Goal: Transaction & Acquisition: Purchase product/service

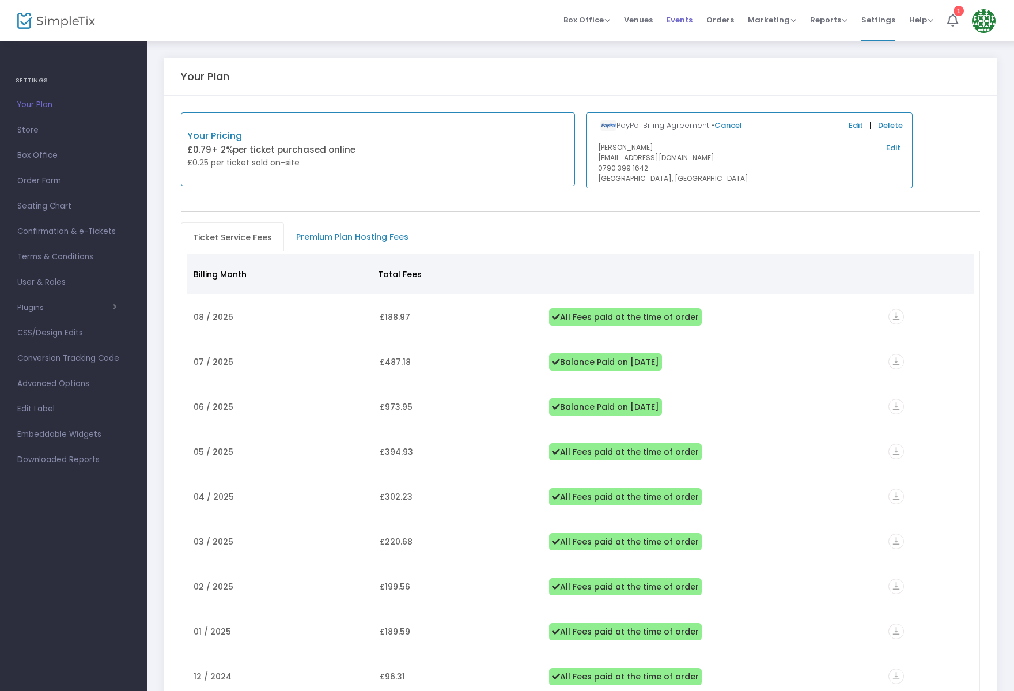
click at [684, 18] on span "Events" at bounding box center [680, 19] width 26 height 29
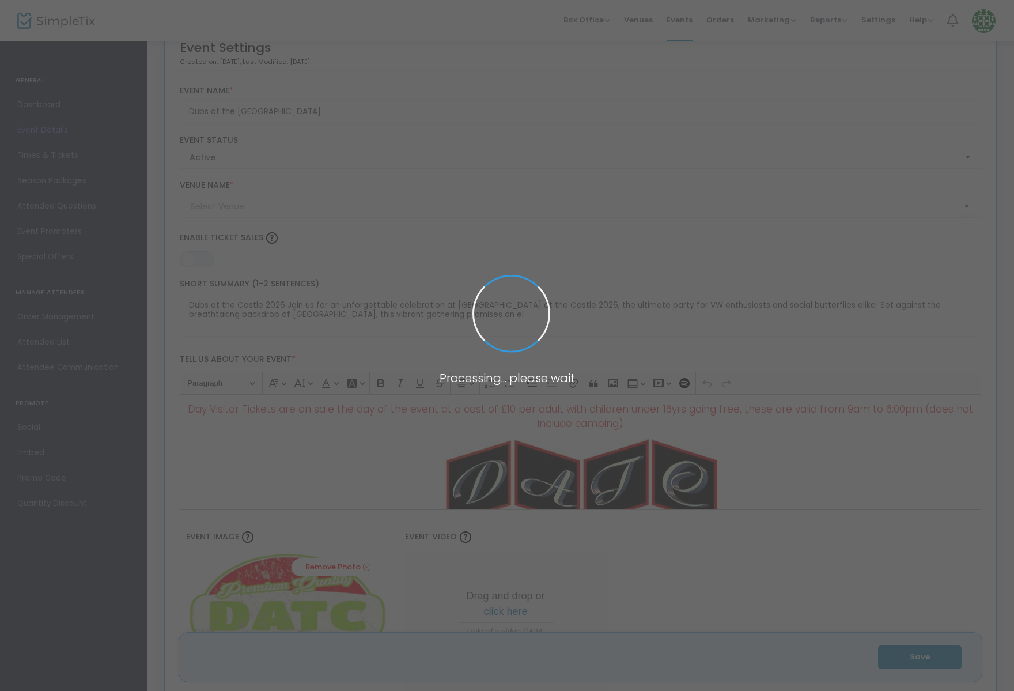
type input "[GEOGRAPHIC_DATA], [GEOGRAPHIC_DATA] (DATC)"
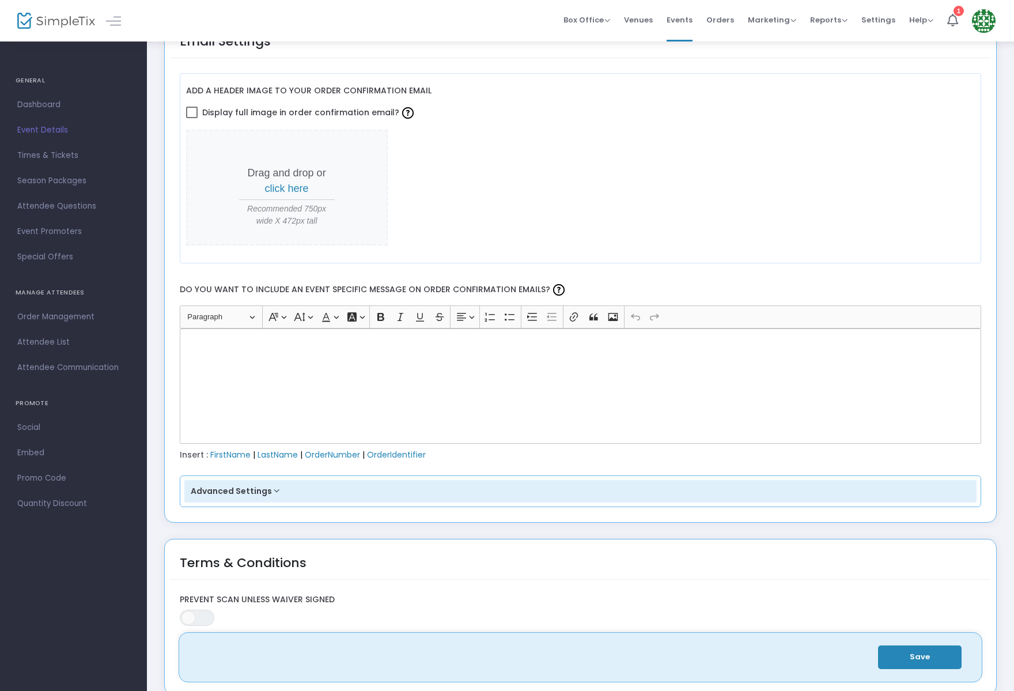
scroll to position [2028, 0]
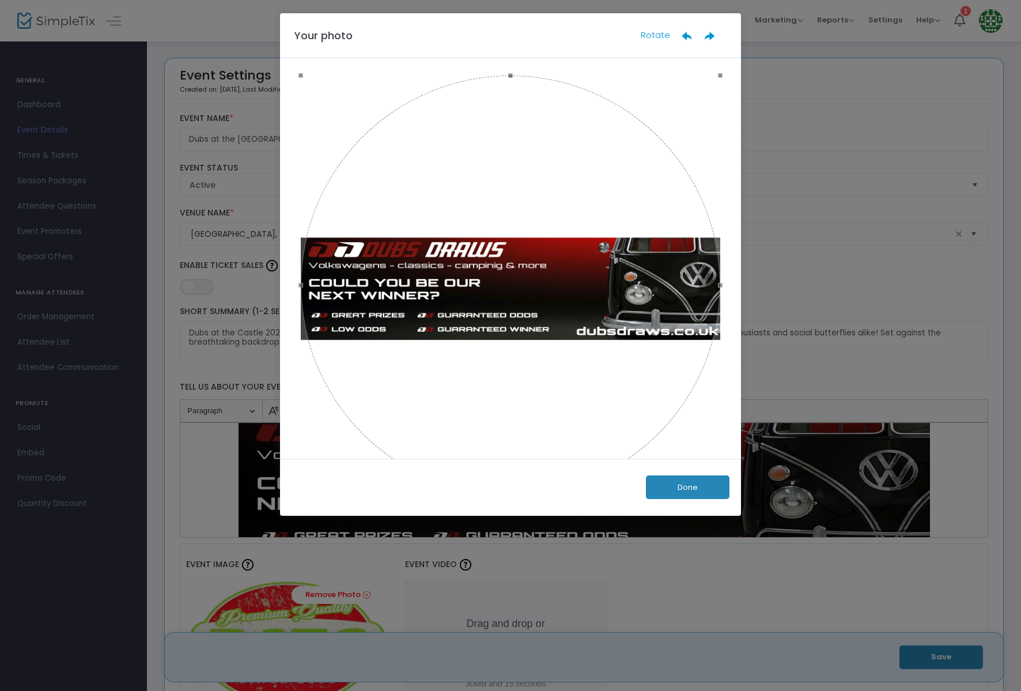
click at [685, 490] on button "Done" at bounding box center [688, 488] width 84 height 24
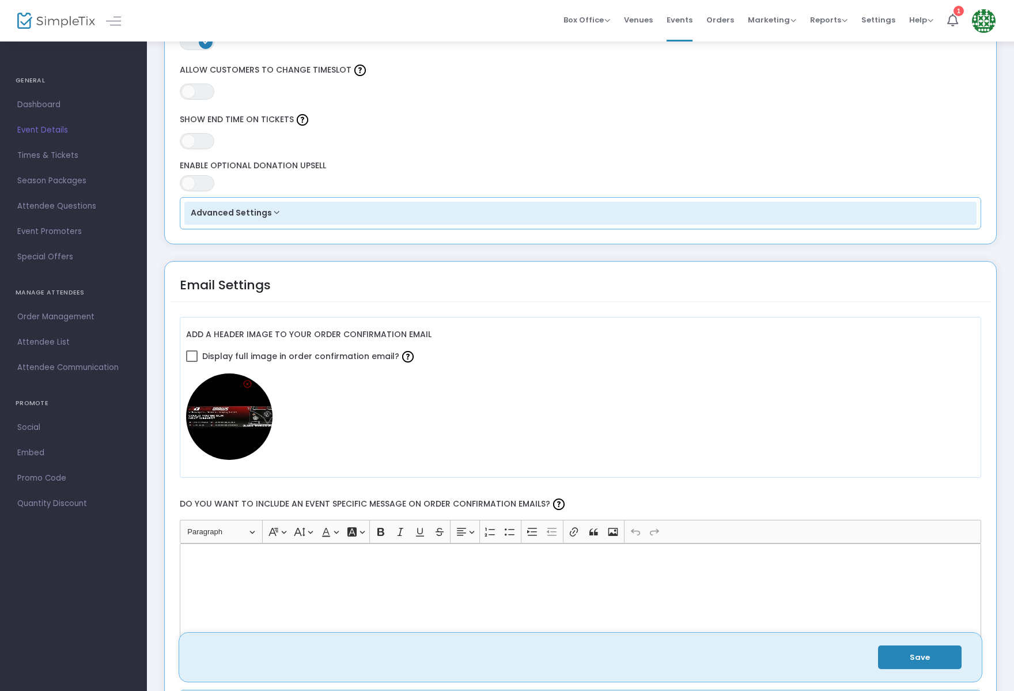
scroll to position [1089, 0]
click at [238, 420] on img at bounding box center [229, 416] width 86 height 86
click at [236, 418] on img at bounding box center [229, 416] width 86 height 86
click at [218, 423] on img at bounding box center [229, 416] width 86 height 86
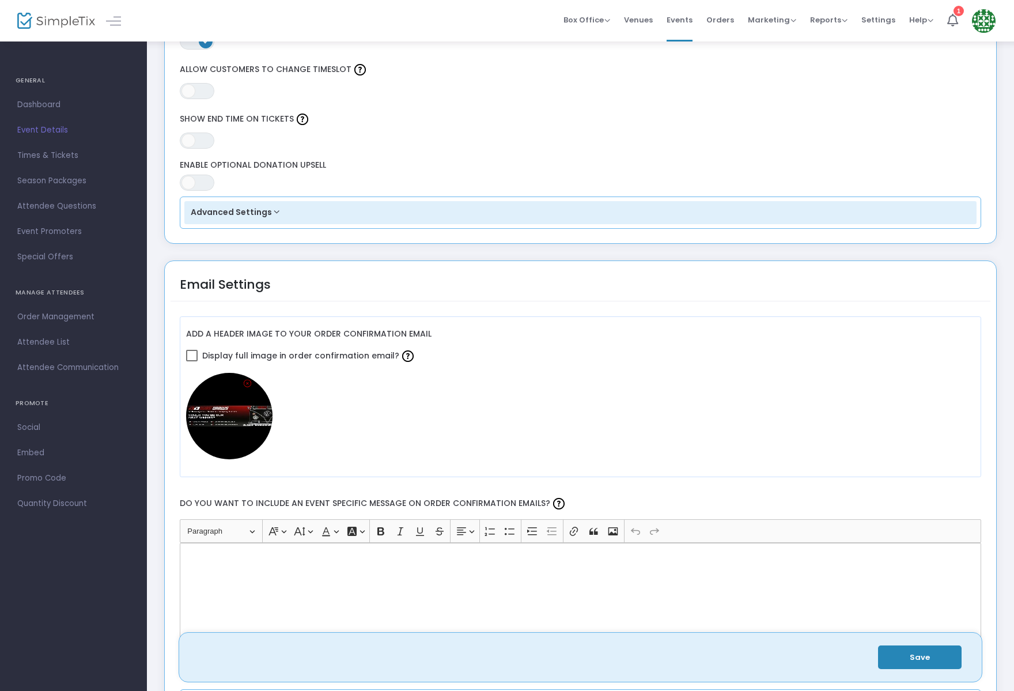
click at [218, 421] on img at bounding box center [229, 416] width 86 height 86
click at [221, 440] on img at bounding box center [229, 416] width 86 height 86
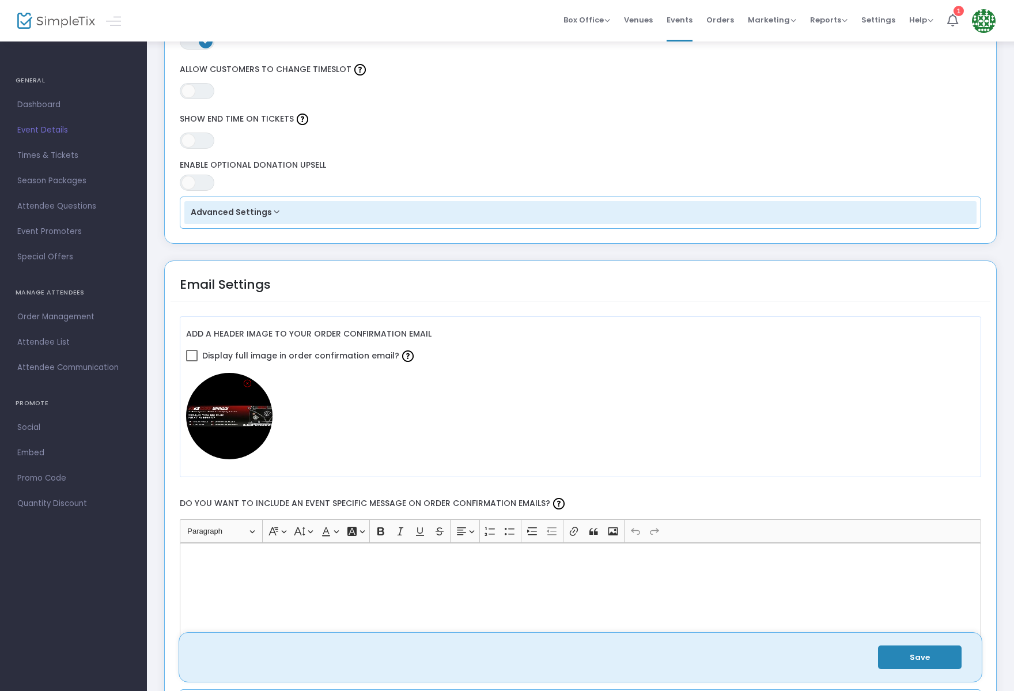
click at [221, 440] on img at bounding box center [229, 416] width 86 height 86
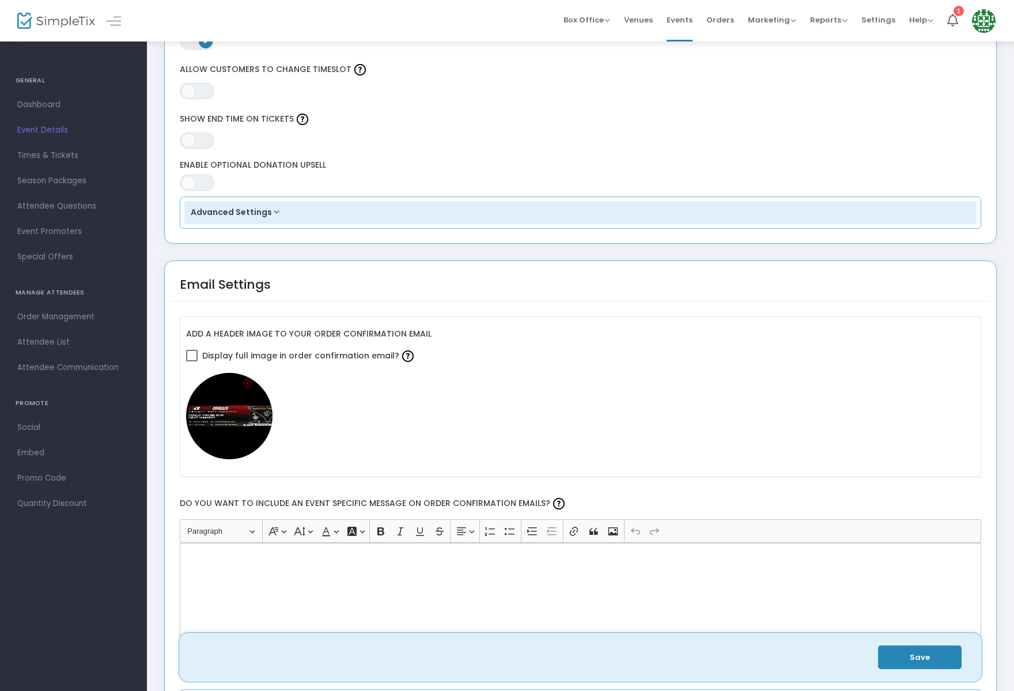
click at [221, 440] on img at bounding box center [229, 416] width 86 height 86
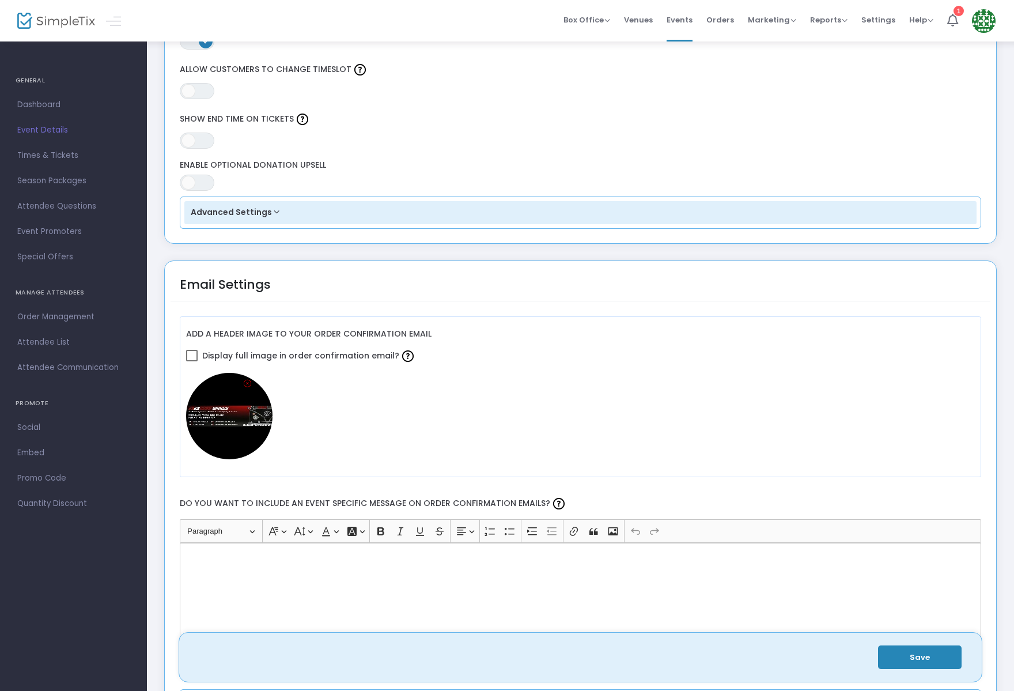
click at [194, 360] on span at bounding box center [192, 356] width 12 height 12
click at [192, 361] on input "Display full image in order confirmation email?" at bounding box center [191, 361] width 1 height 1
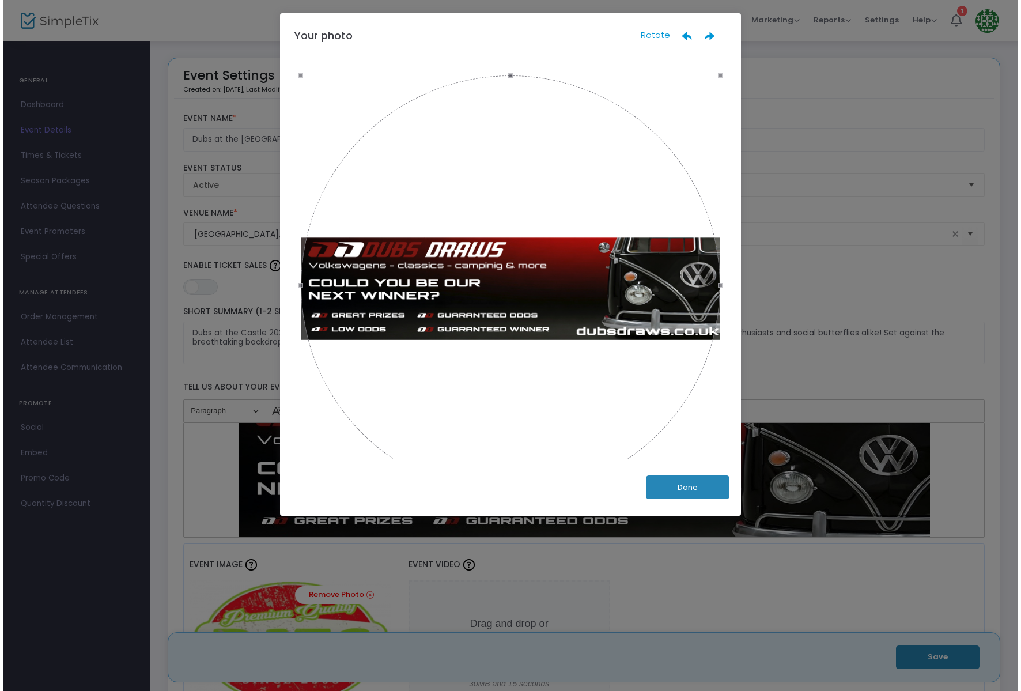
scroll to position [2028, 0]
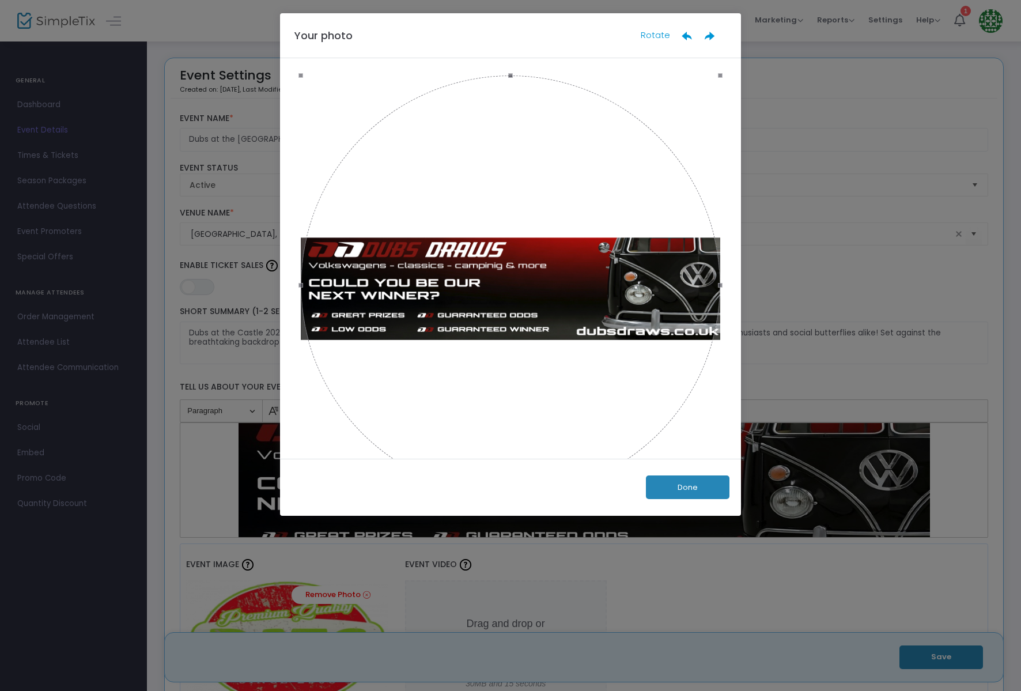
click at [706, 480] on button "Done" at bounding box center [688, 488] width 84 height 24
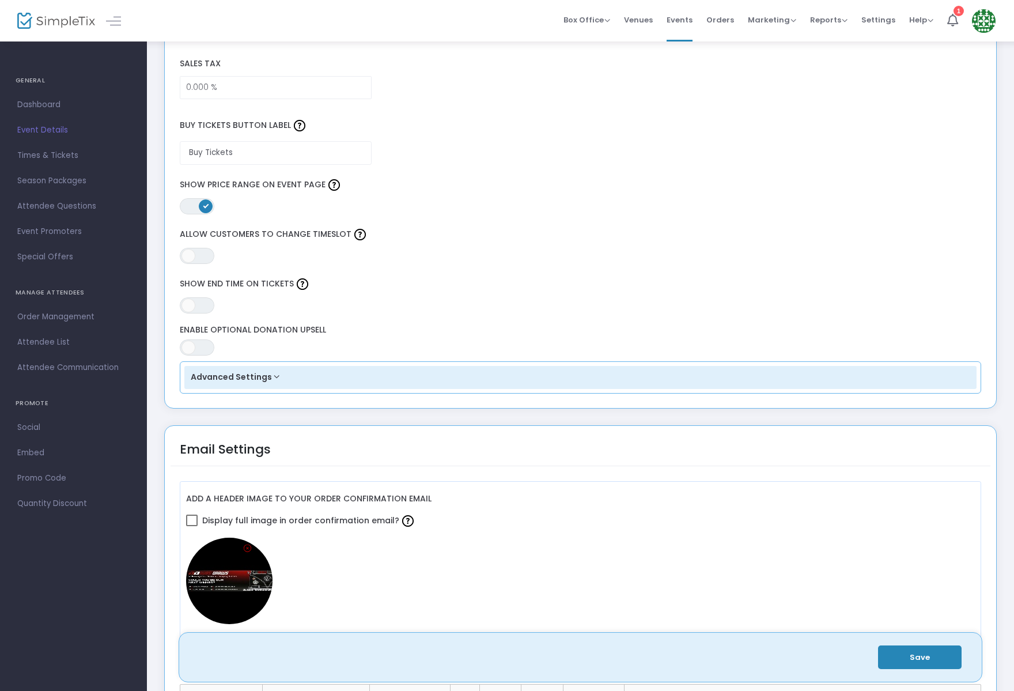
scroll to position [1106, 0]
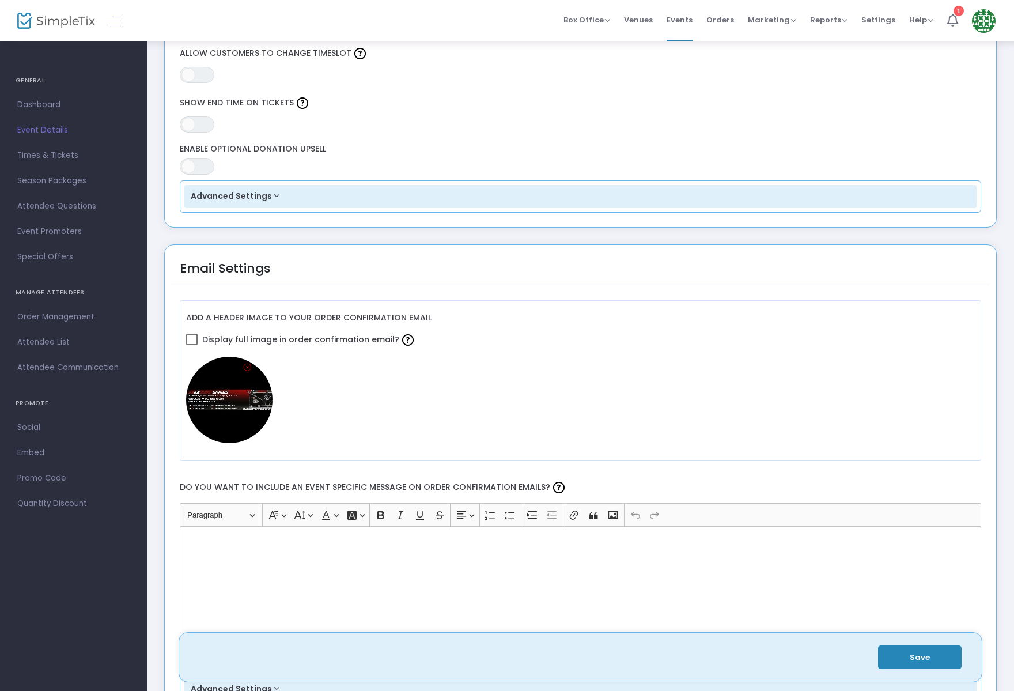
click at [195, 339] on span at bounding box center [192, 340] width 12 height 12
click at [192, 345] on input "Display full image in order confirmation email?" at bounding box center [191, 345] width 1 height 1
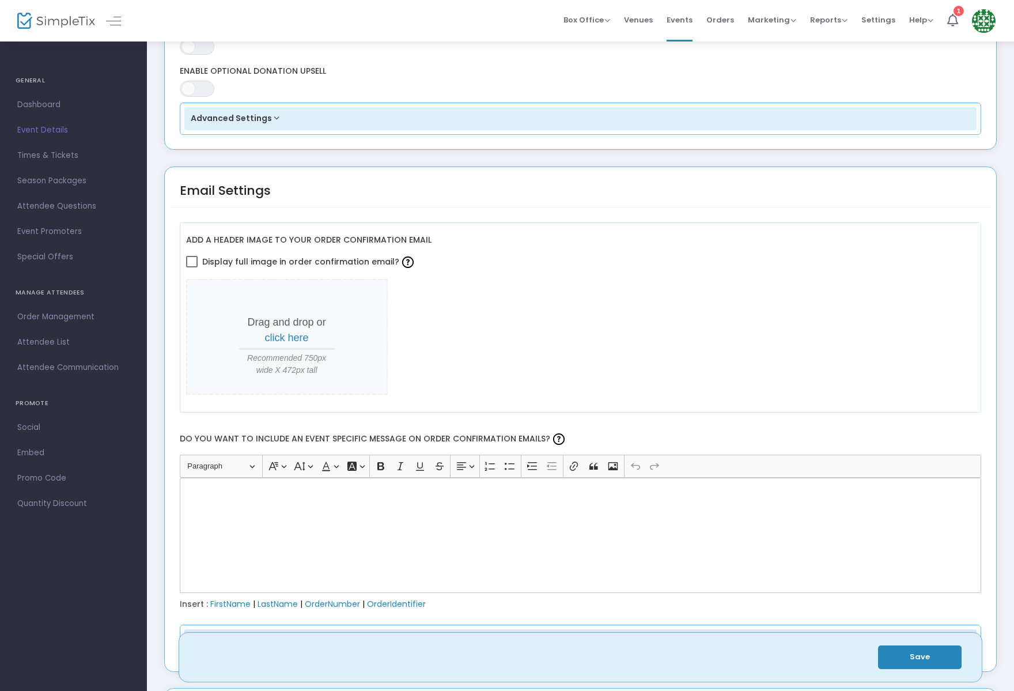
scroll to position [1149, 0]
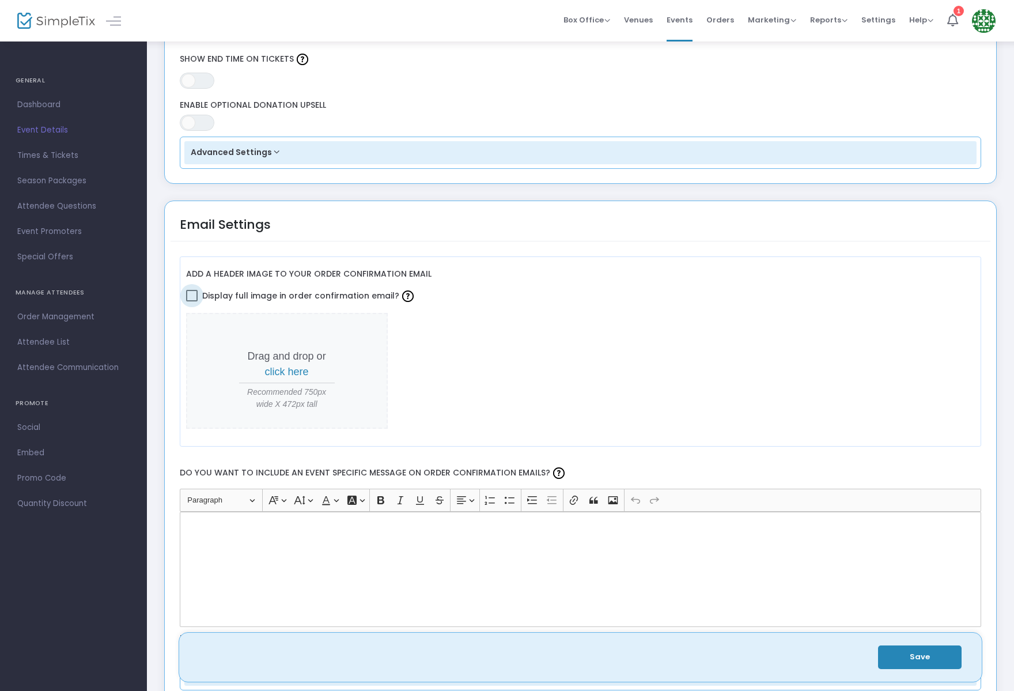
click at [192, 297] on span at bounding box center [192, 296] width 12 height 12
click at [192, 301] on input "Display full image in order confirmation email?" at bounding box center [191, 301] width 1 height 1
click at [402, 295] on img at bounding box center [408, 297] width 12 height 12
click at [192, 301] on input "Display full image in order confirmation email? If this box is checked, the ima…" at bounding box center [191, 301] width 1 height 1
click at [194, 295] on span at bounding box center [192, 296] width 12 height 12
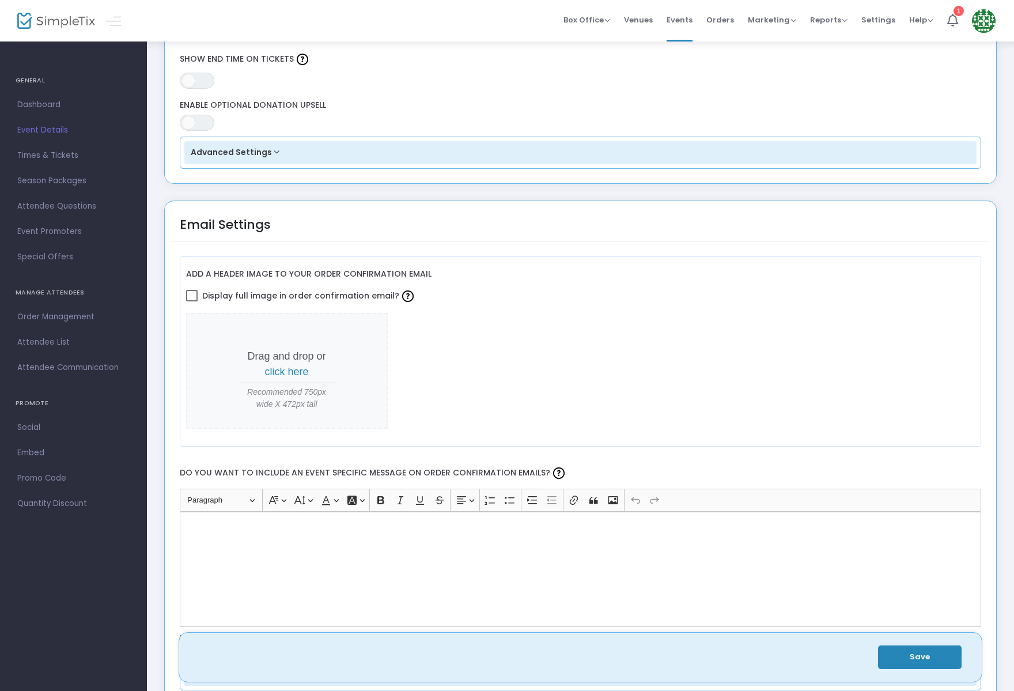
click at [192, 301] on input "Display full image in order confirmation email?" at bounding box center [191, 301] width 1 height 1
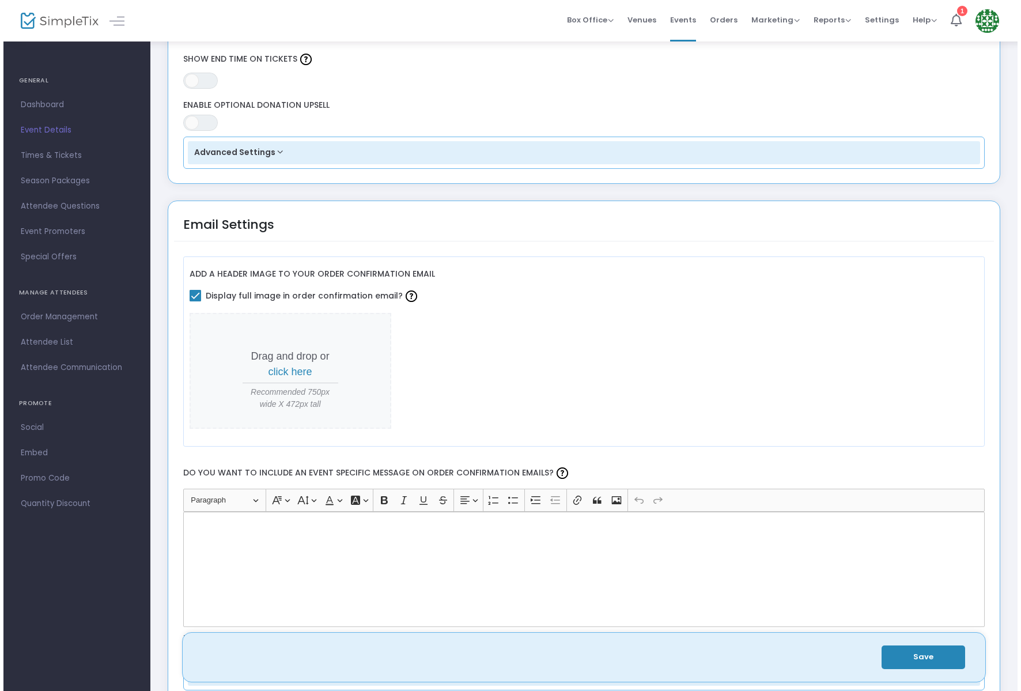
scroll to position [0, 0]
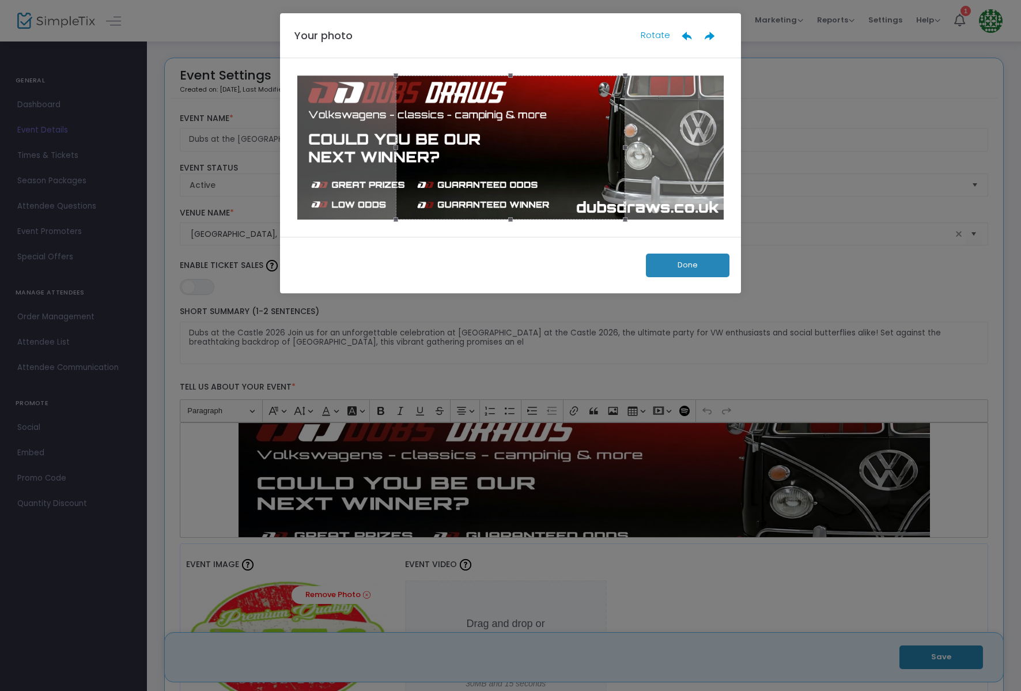
drag, startPoint x: 626, startPoint y: 148, endPoint x: 710, endPoint y: 149, distance: 83.6
click at [710, 149] on div at bounding box center [510, 148] width 427 height 144
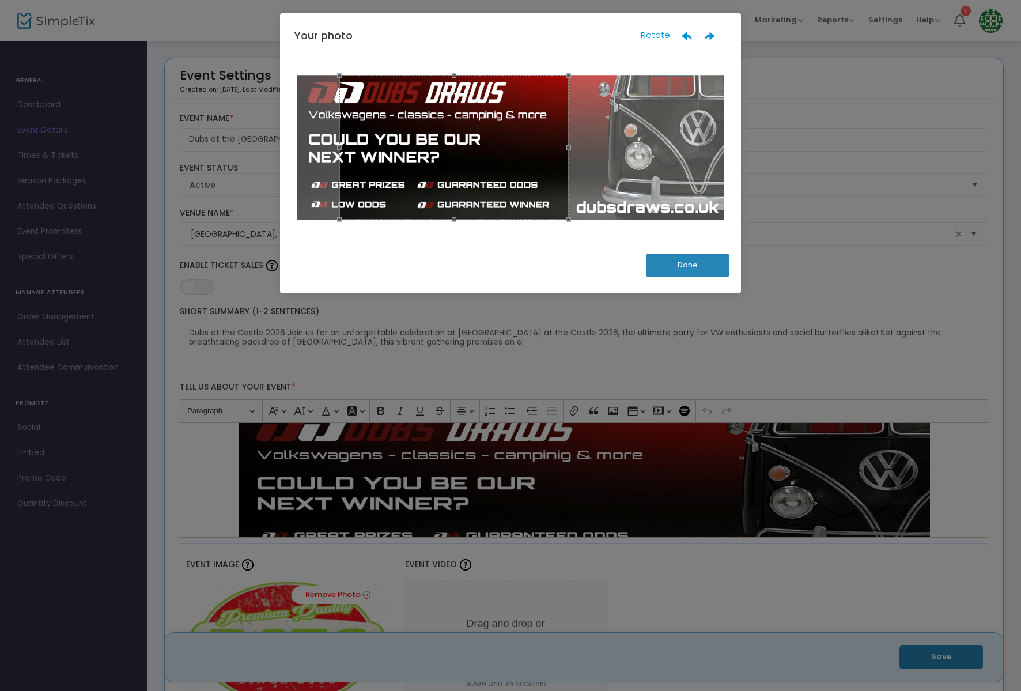
drag, startPoint x: 562, startPoint y: 139, endPoint x: 506, endPoint y: 134, distance: 56.7
click at [506, 134] on div at bounding box center [454, 148] width 229 height 144
click at [698, 268] on button "Done" at bounding box center [688, 266] width 84 height 24
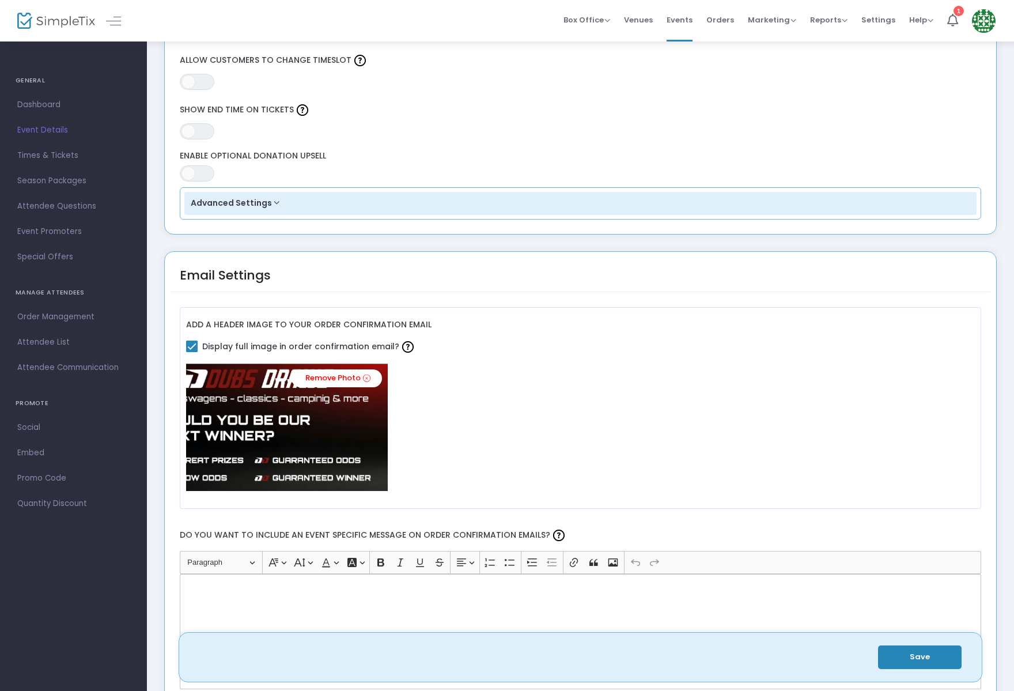
scroll to position [1106, 0]
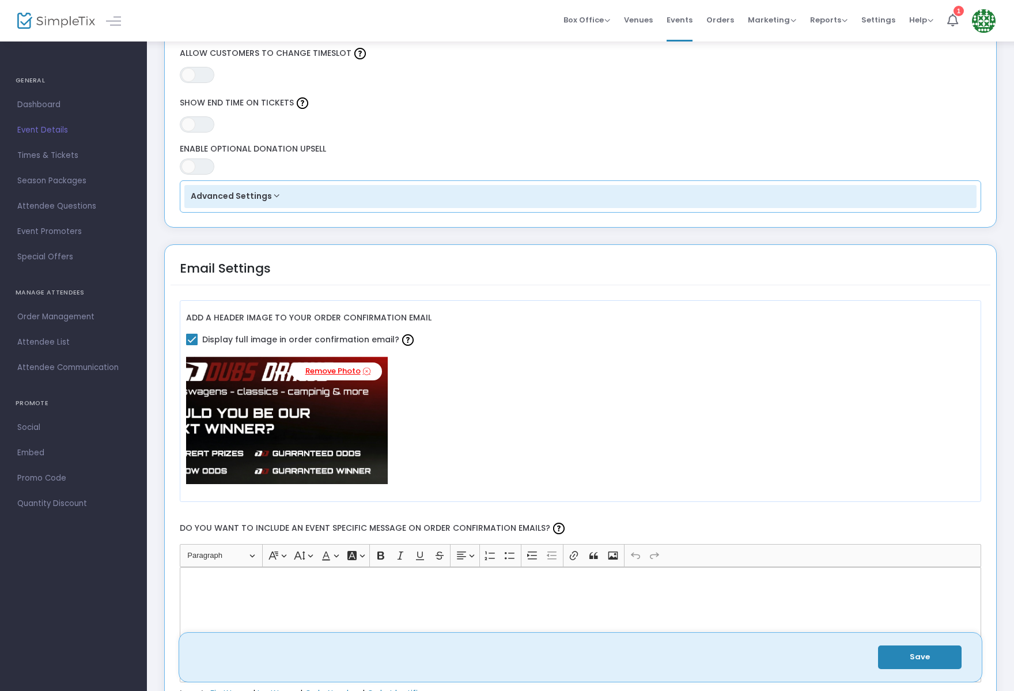
click at [331, 371] on link "Remove Photo" at bounding box center [337, 372] width 90 height 18
checkbox input "false"
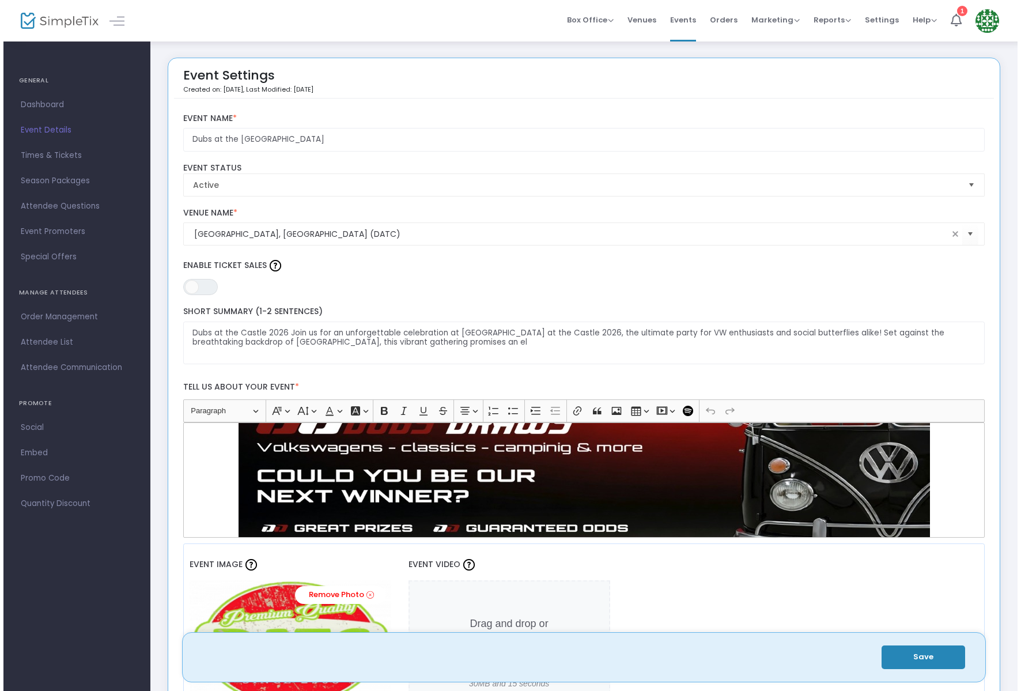
scroll to position [0, 0]
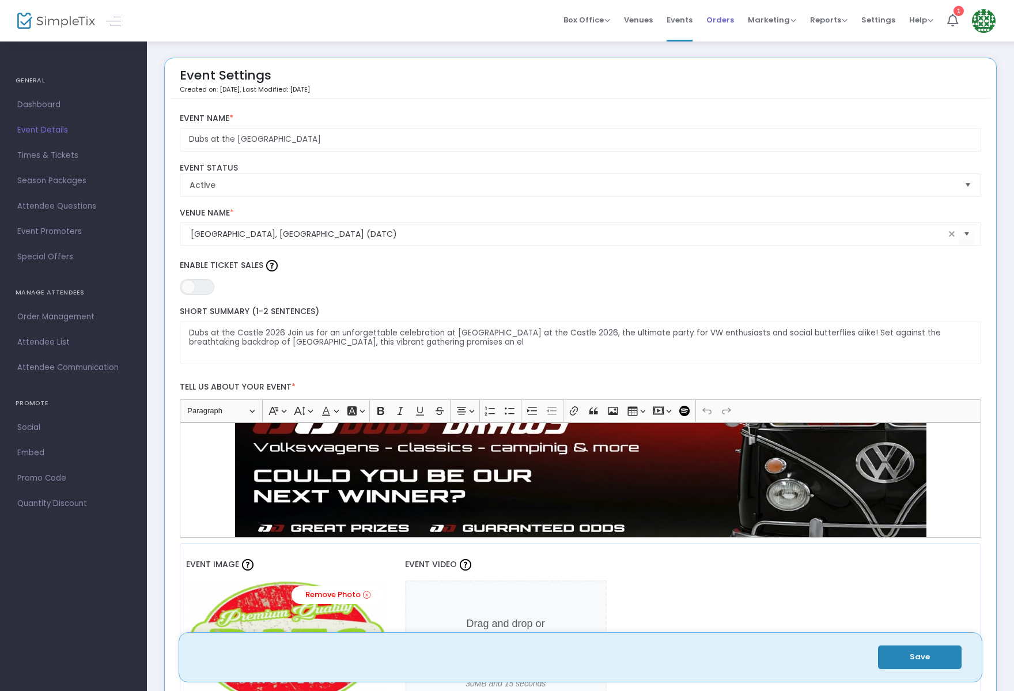
click at [722, 17] on span "Orders" at bounding box center [721, 19] width 28 height 29
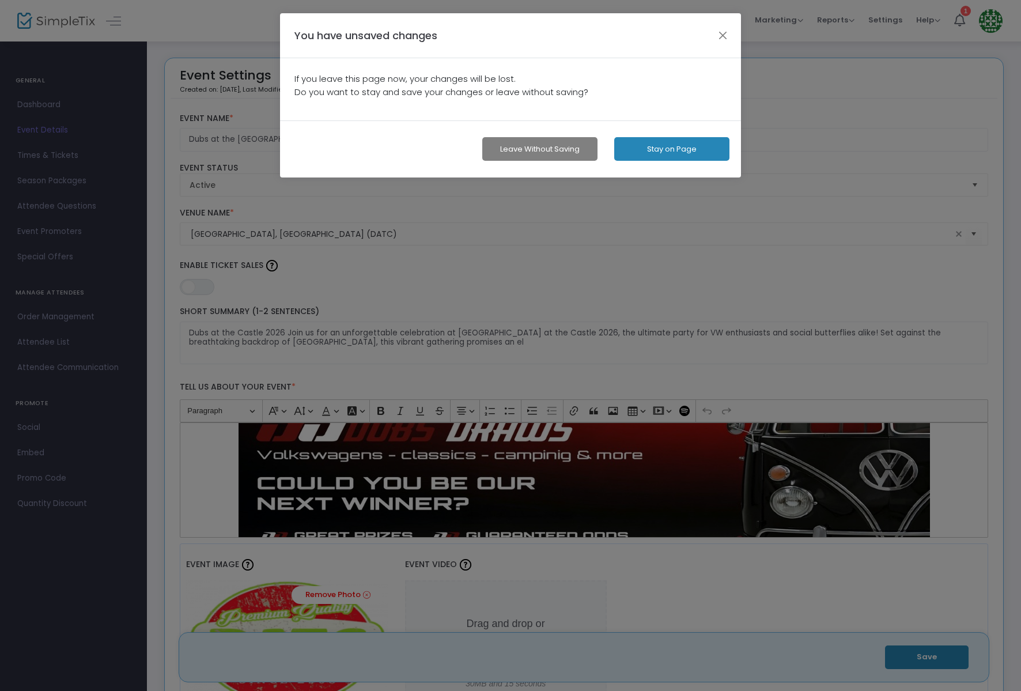
click at [562, 149] on button "Leave without Saving" at bounding box center [539, 149] width 115 height 24
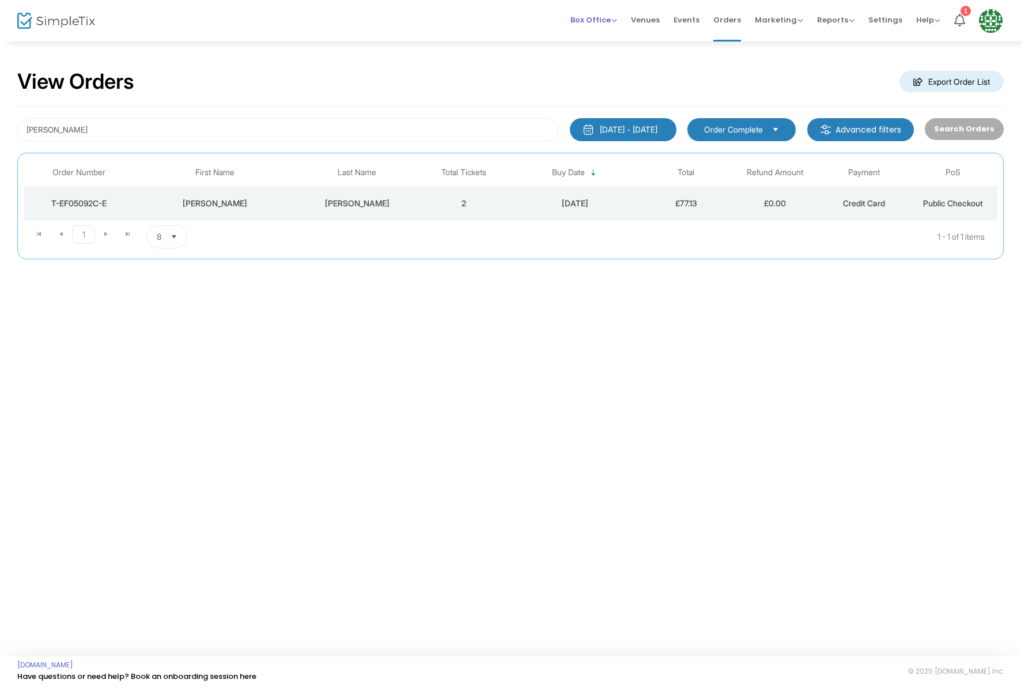
click at [611, 22] on span "Box Office" at bounding box center [594, 19] width 47 height 11
click at [612, 40] on li "Sell Tickets" at bounding box center [612, 39] width 82 height 22
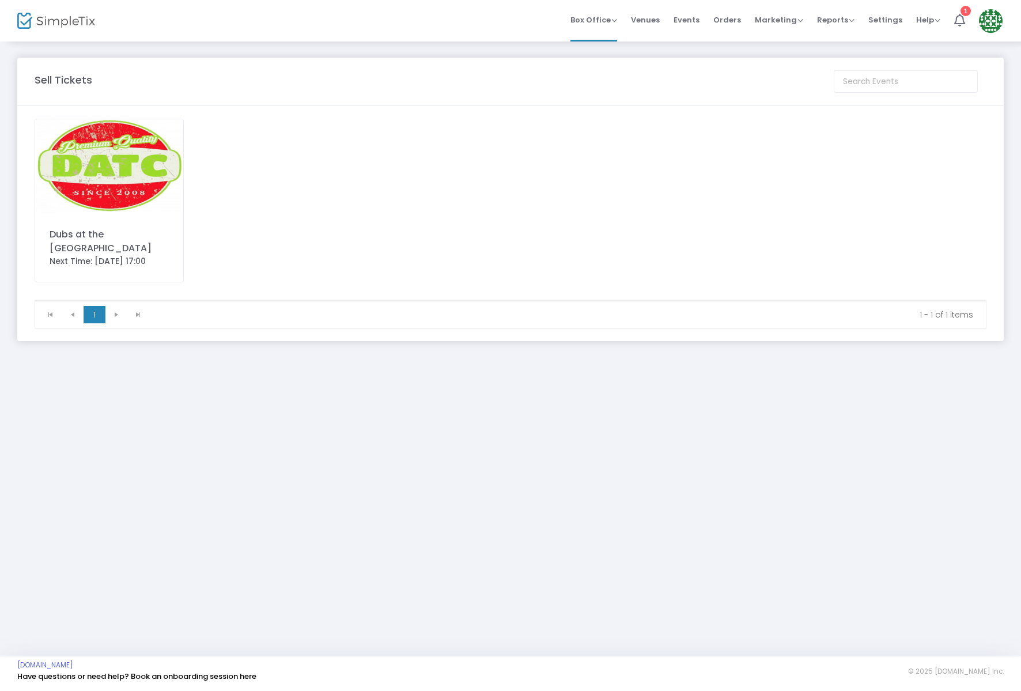
click at [111, 176] on img at bounding box center [109, 166] width 148 height 94
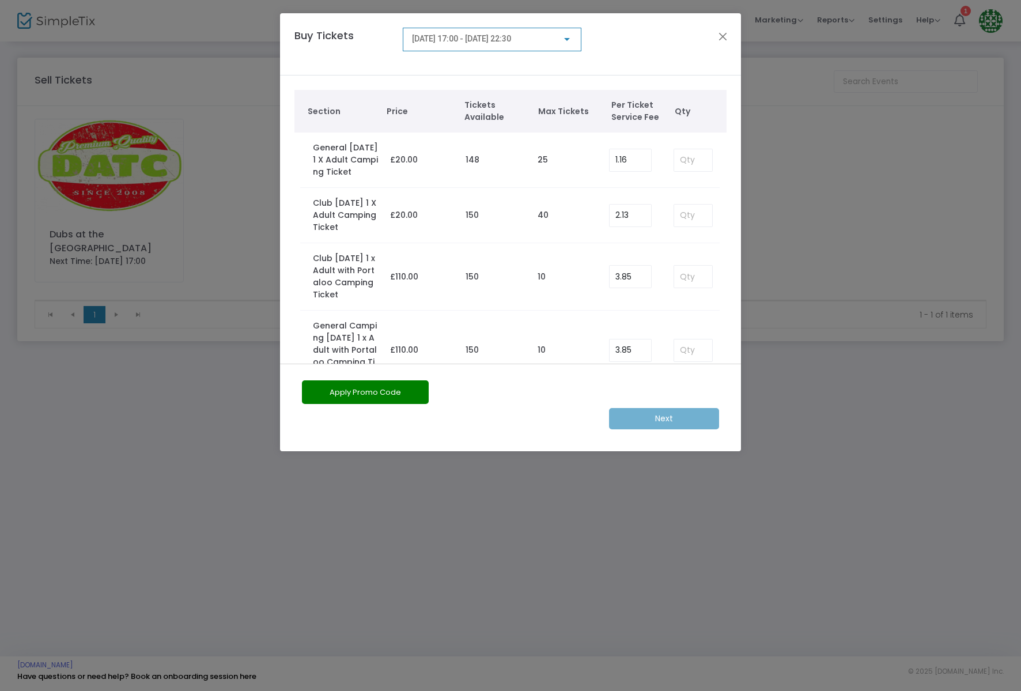
click at [571, 36] on div at bounding box center [567, 39] width 10 height 9
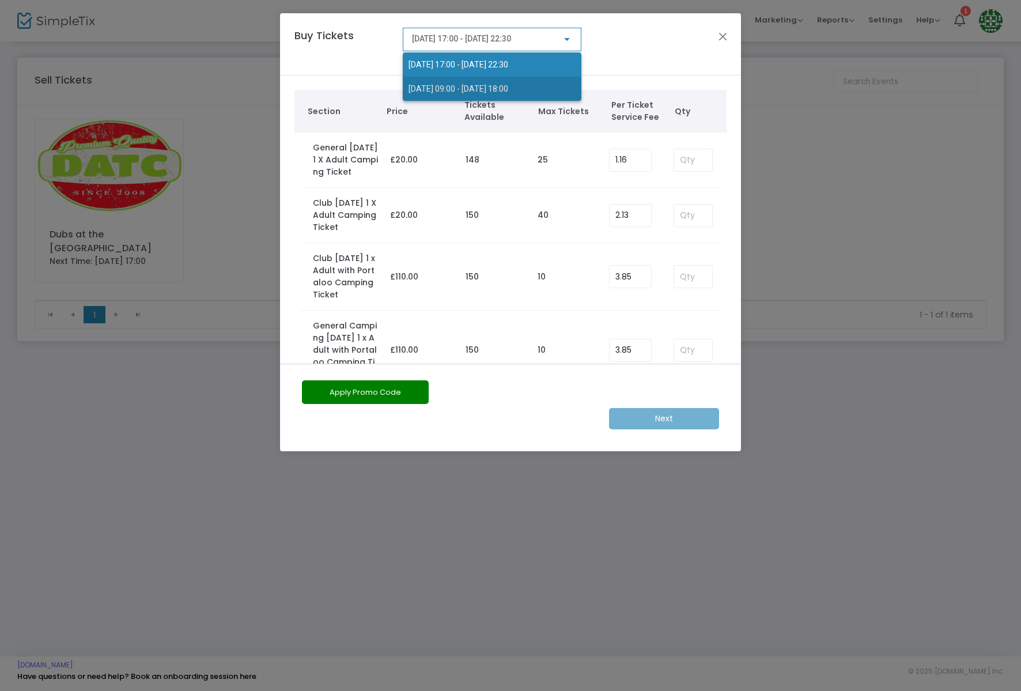
click at [465, 87] on span "[DATE] 09:00 - [DATE] 18:00" at bounding box center [459, 88] width 100 height 9
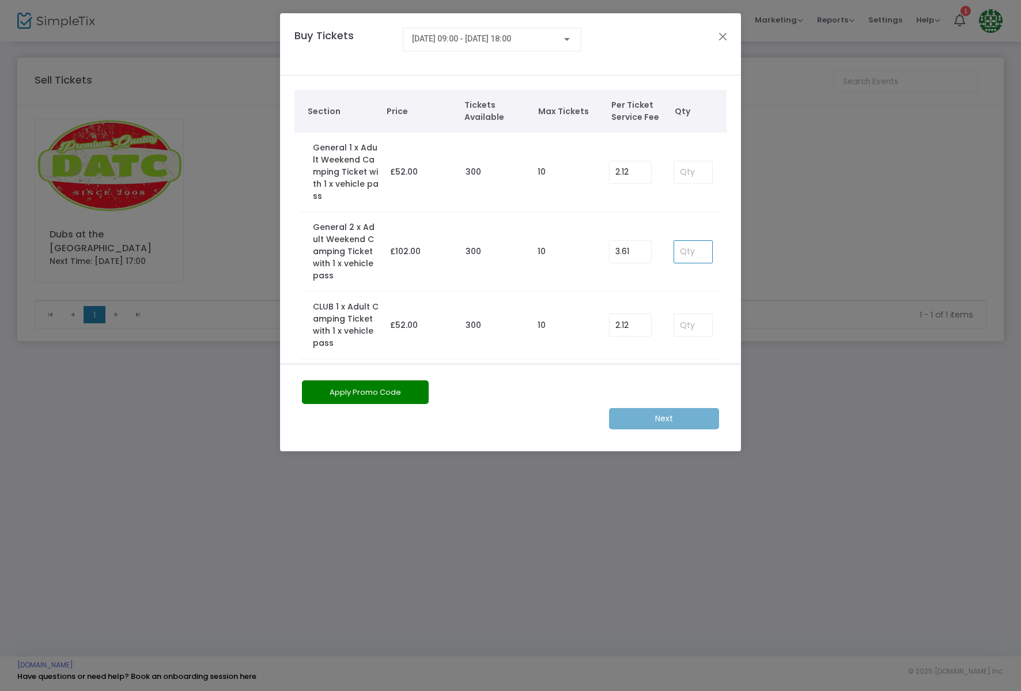
click at [691, 254] on input at bounding box center [693, 252] width 38 height 22
type input "1"
click at [681, 412] on m-button "Next" at bounding box center [664, 418] width 110 height 21
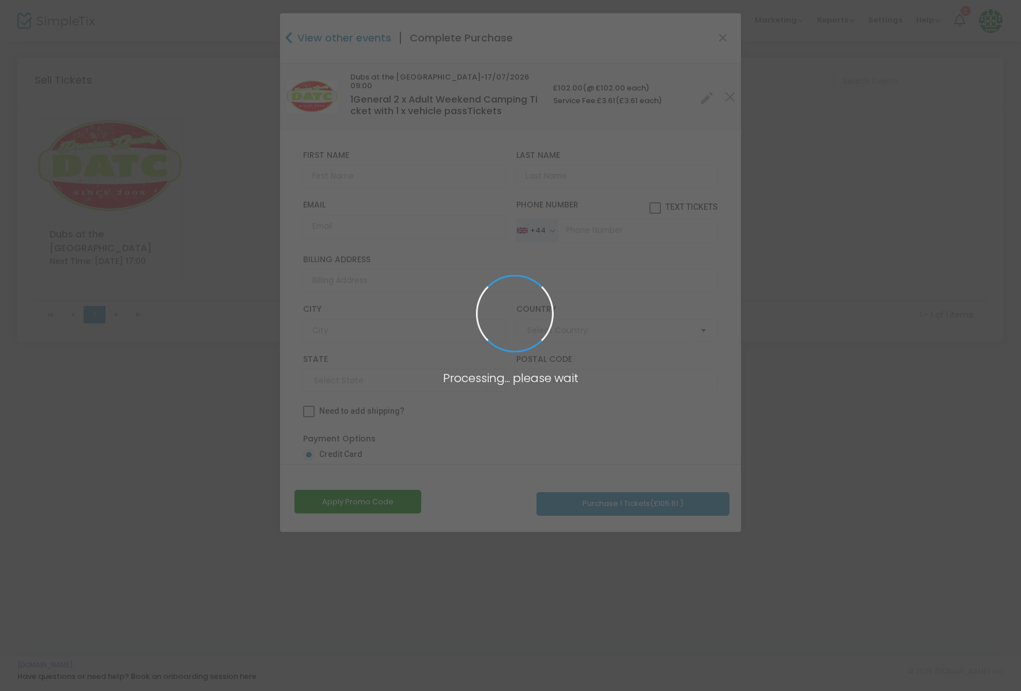
type input "[GEOGRAPHIC_DATA]"
type input "Gwent"
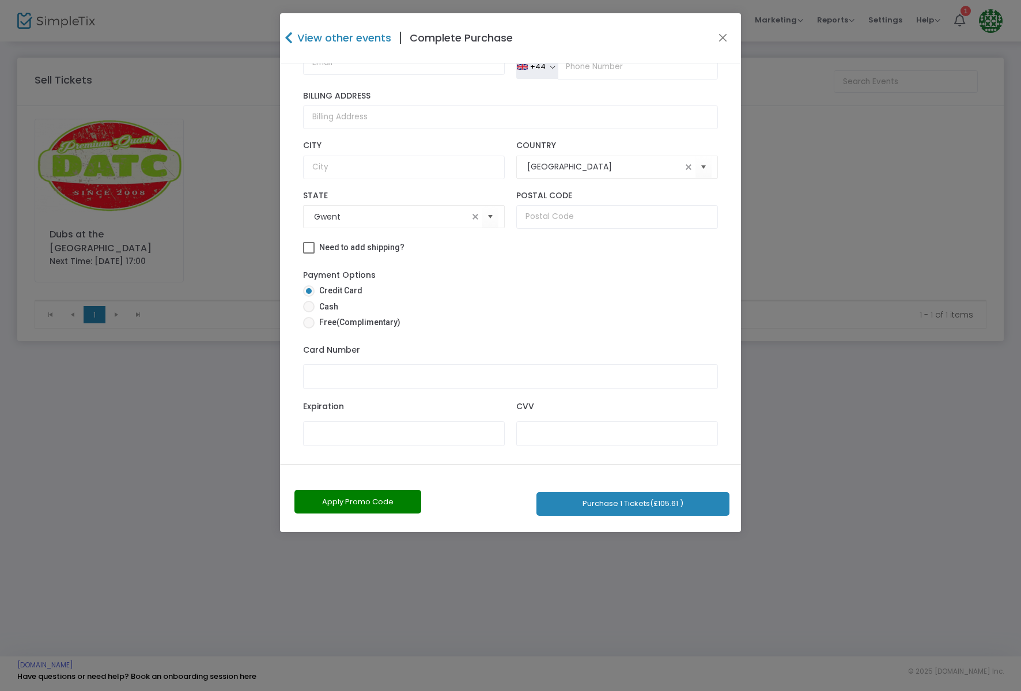
click at [310, 320] on span at bounding box center [309, 323] width 12 height 12
click at [309, 329] on input "Free (Complimentary)" at bounding box center [308, 329] width 1 height 1
radio input "true"
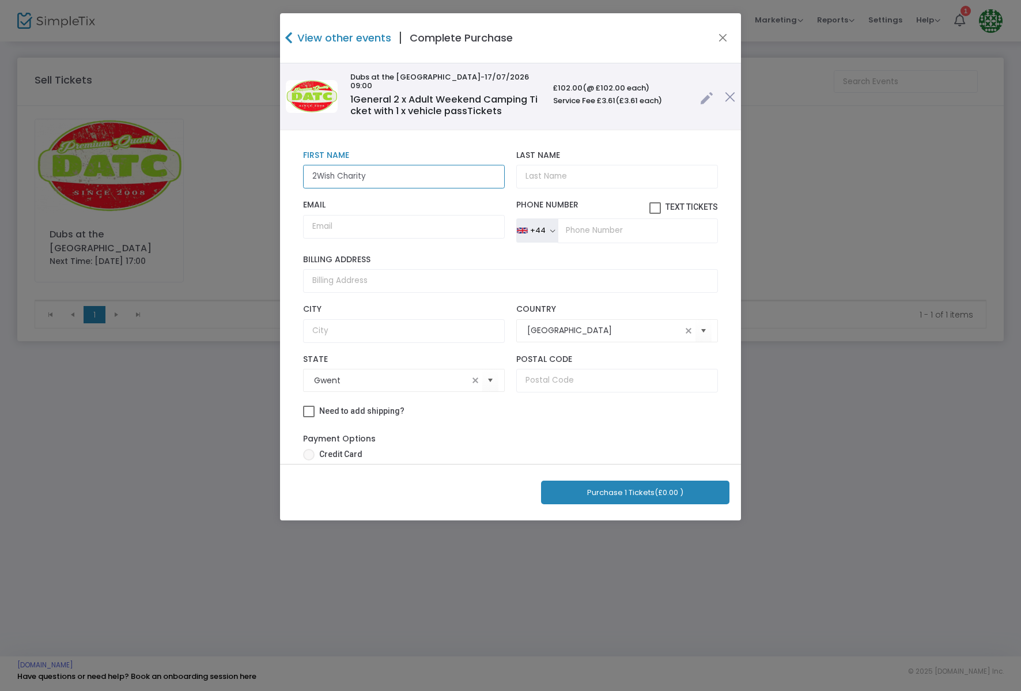
type input "2Wish Charity"
type input "BNI Golf Day"
click at [633, 492] on button "Purchase 1 Tickets (£0.00 )" at bounding box center [635, 493] width 188 height 24
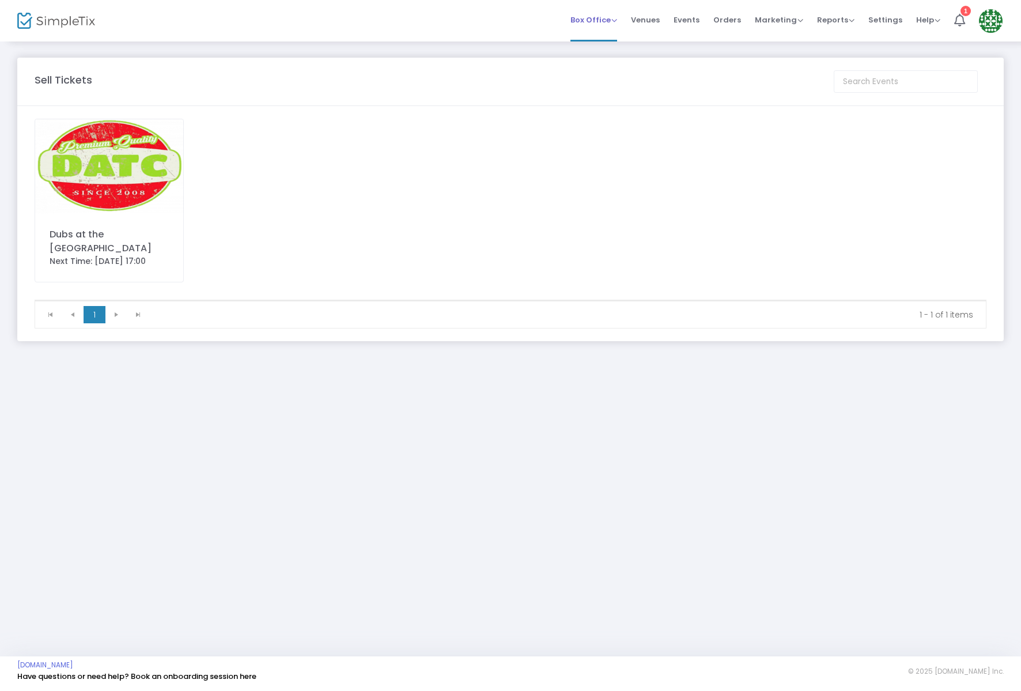
click at [593, 20] on span "Box Office" at bounding box center [594, 19] width 47 height 11
click at [604, 39] on li "Sell Tickets" at bounding box center [612, 39] width 82 height 22
click at [114, 229] on div "Dubs at the [GEOGRAPHIC_DATA]" at bounding box center [109, 242] width 119 height 28
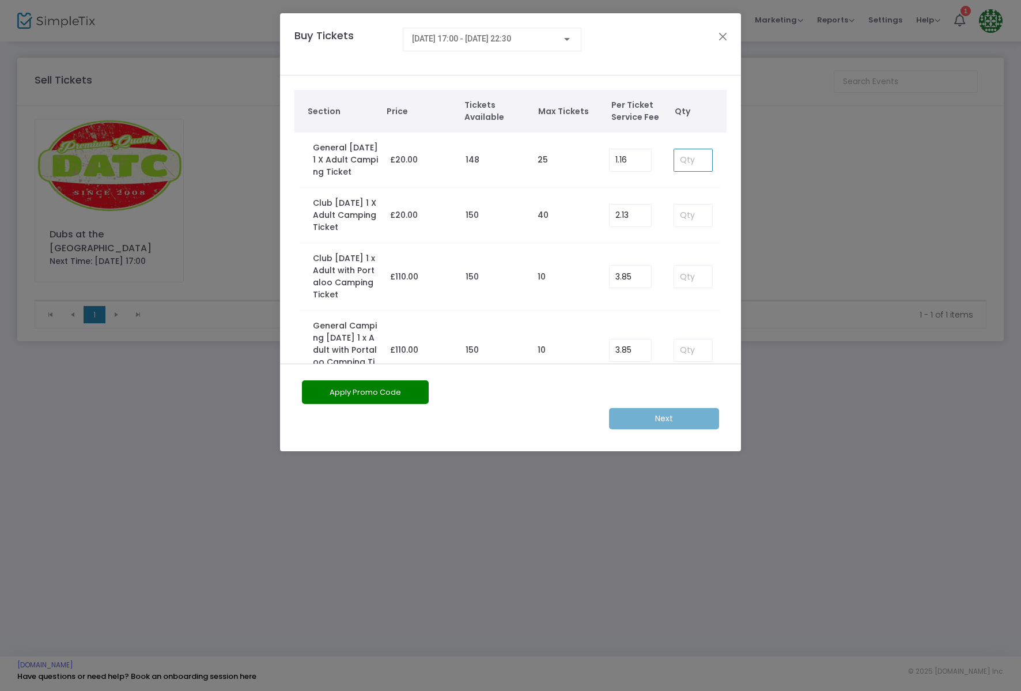
click at [689, 164] on input at bounding box center [693, 160] width 38 height 22
type input "2"
click at [664, 419] on m-button "Next" at bounding box center [664, 418] width 110 height 21
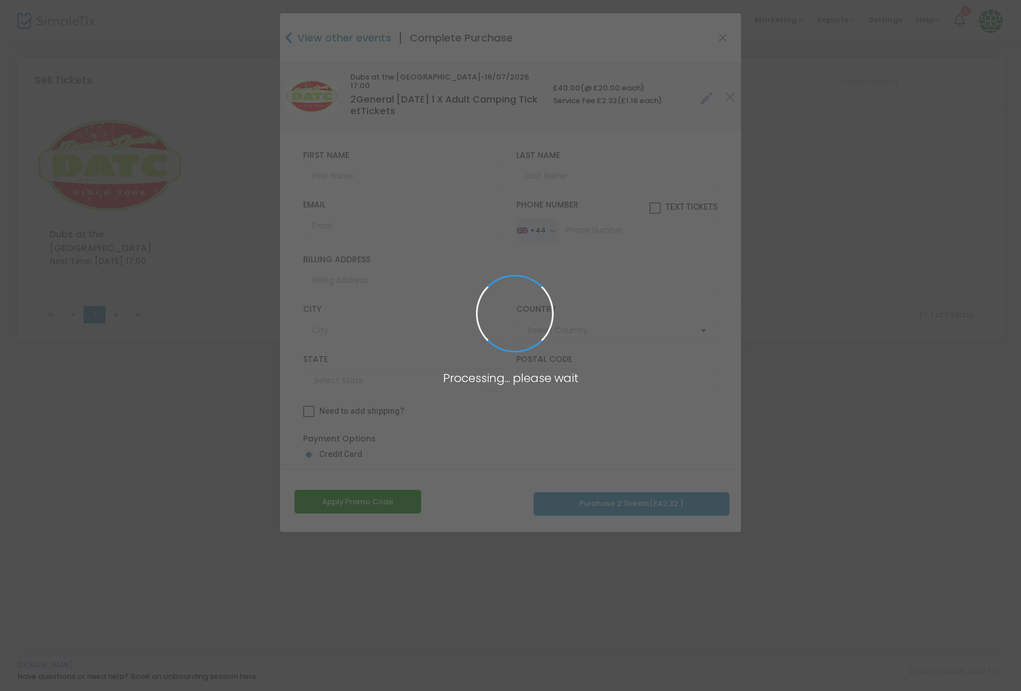
type input "[GEOGRAPHIC_DATA]"
type input "Gwent"
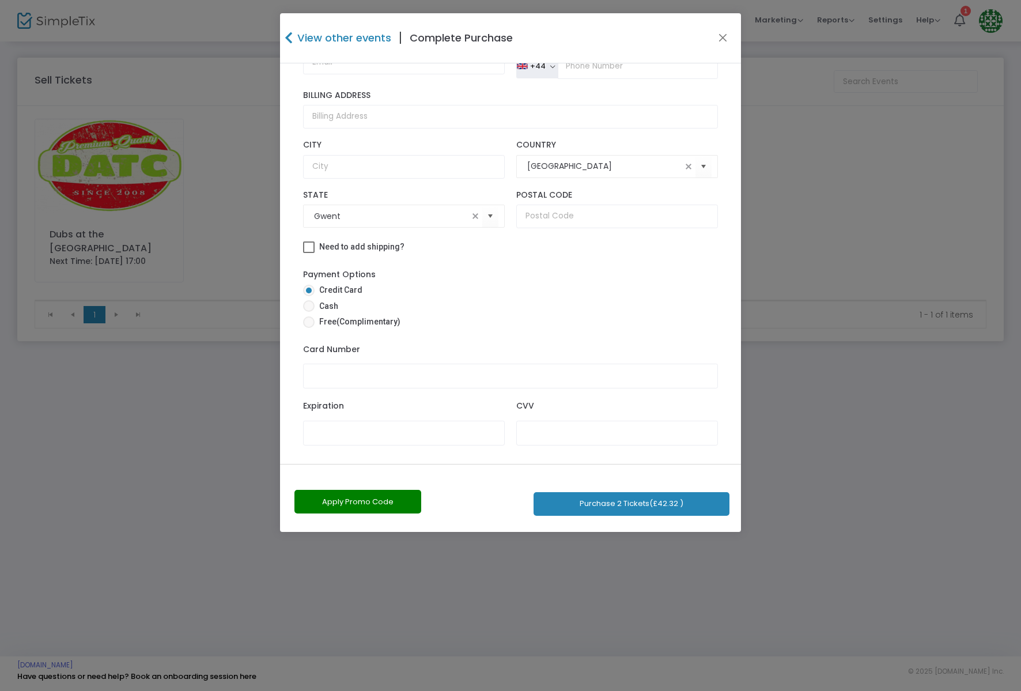
scroll to position [164, 0]
